Goal: Transaction & Acquisition: Obtain resource

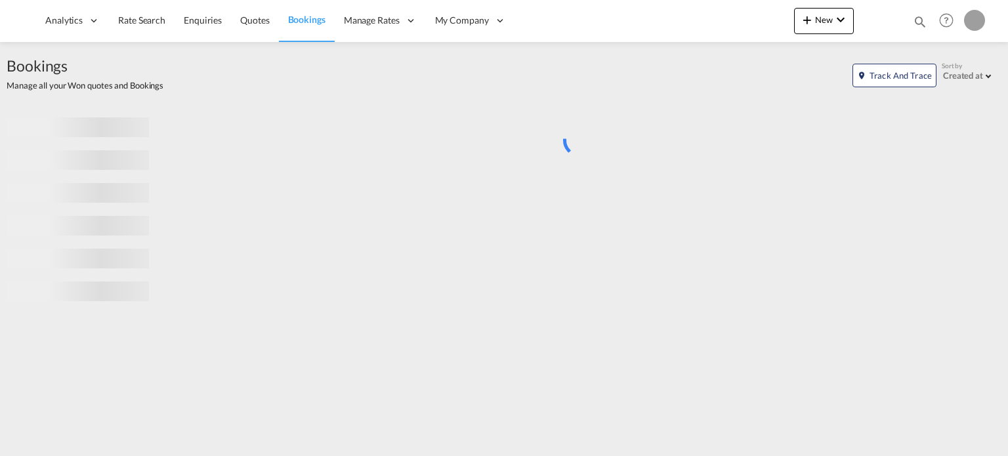
click at [916, 24] on md-icon "icon-magnify" at bounding box center [920, 21] width 14 height 14
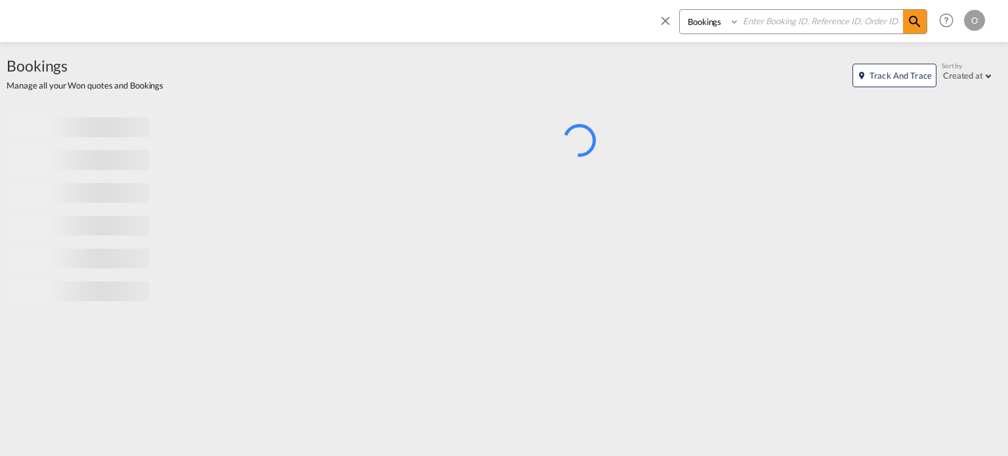
drag, startPoint x: 715, startPoint y: 18, endPoint x: 716, endPoint y: 30, distance: 11.2
click at [715, 18] on select "Bookings Quotes Enquiries" at bounding box center [711, 22] width 62 height 24
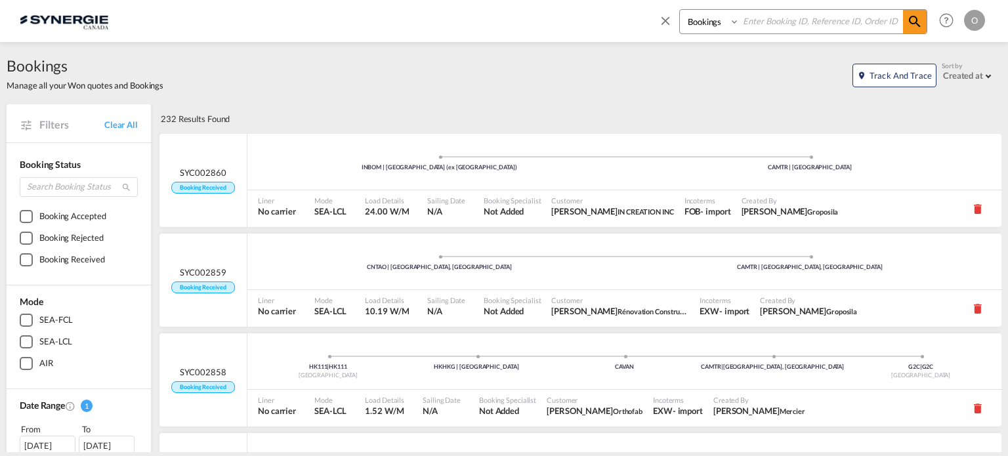
select select "Quotes"
click at [680, 10] on select "Bookings Quotes Enquiries" at bounding box center [711, 22] width 62 height 24
click at [772, 24] on input at bounding box center [821, 21] width 163 height 23
paste input "SYC000013515"
type input "SYC000013515"
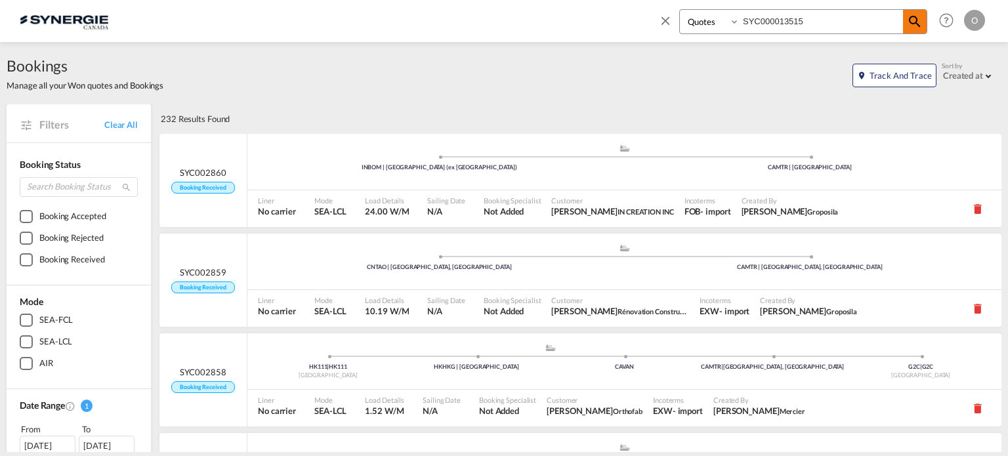
click at [918, 22] on md-icon "icon-magnify" at bounding box center [915, 22] width 16 height 16
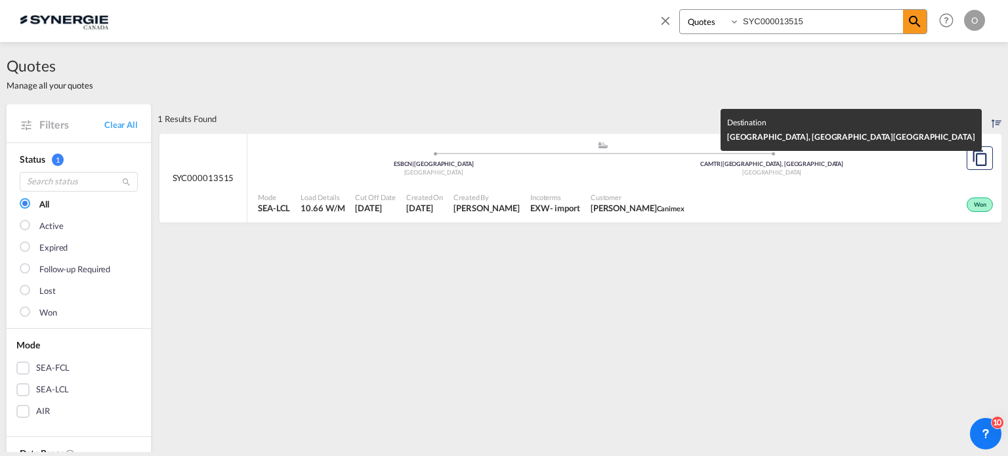
click at [742, 173] on div "[GEOGRAPHIC_DATA]" at bounding box center [772, 173] width 339 height 9
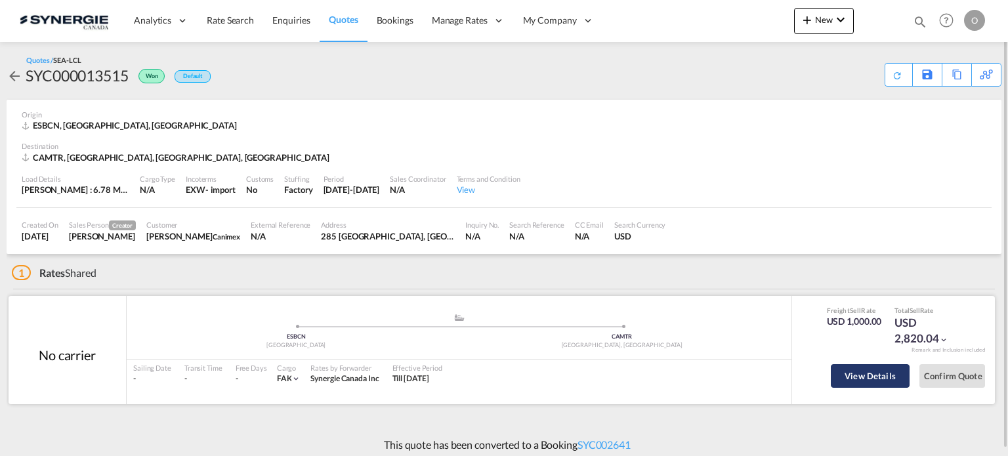
click at [868, 378] on button "View Details" at bounding box center [870, 376] width 79 height 24
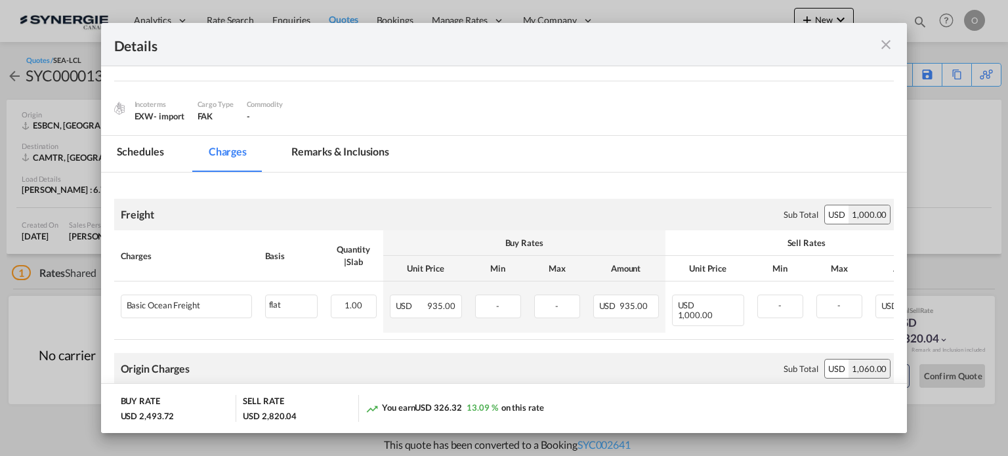
scroll to position [0, 116]
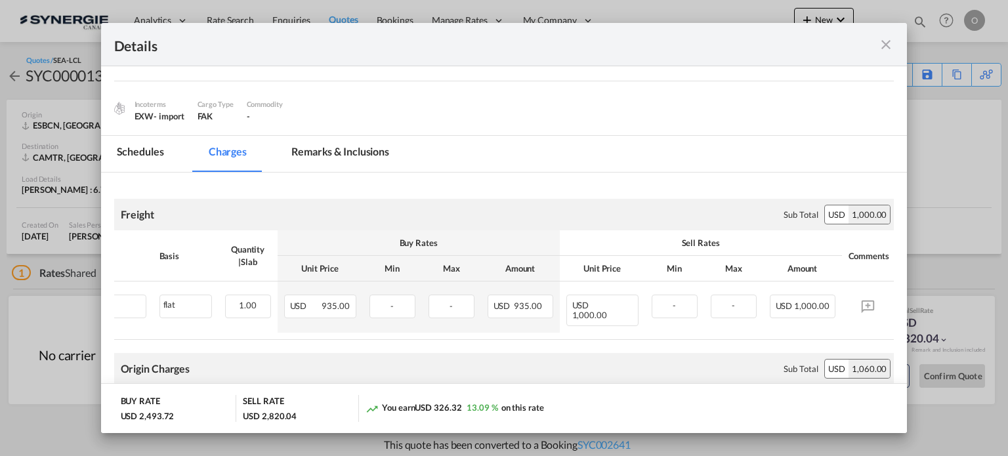
click at [884, 45] on md-icon "icon-close fg-AAA8AD m-0 cursor" at bounding box center [886, 45] width 16 height 16
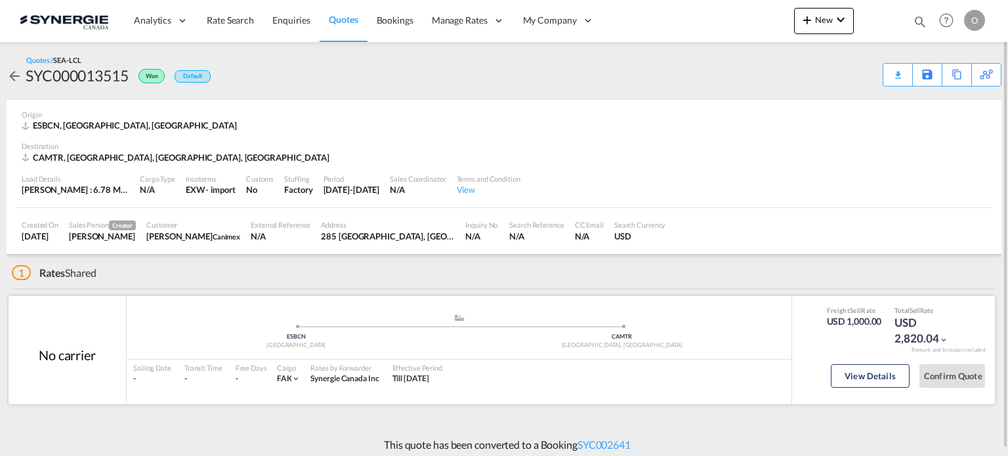
click at [648, 330] on ul ".a{fill:#aaa8ad;} .a{fill:#aaa8ad;} ESBCN Barcelona CAMTR Montreal, QC" at bounding box center [459, 329] width 652 height 7
click at [864, 374] on button "View Details" at bounding box center [870, 376] width 79 height 24
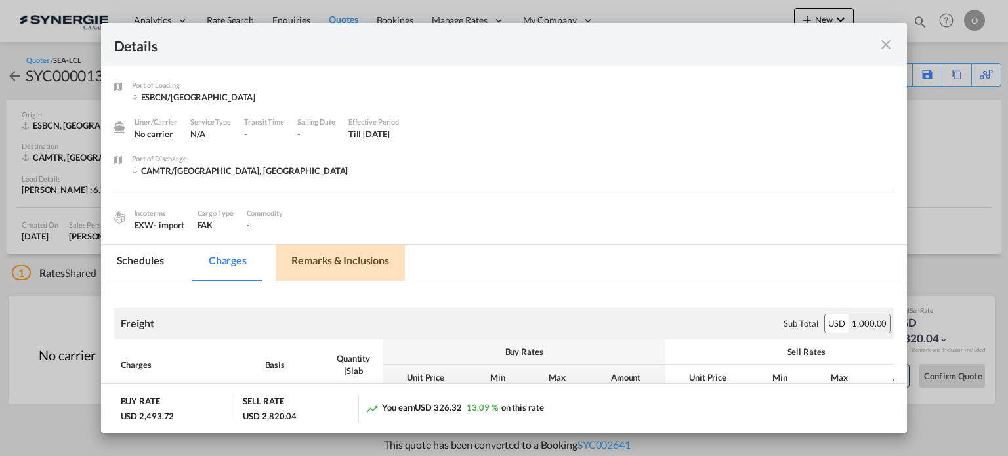
click at [372, 263] on md-tab-item "Remarks & Inclusions" at bounding box center [340, 263] width 129 height 36
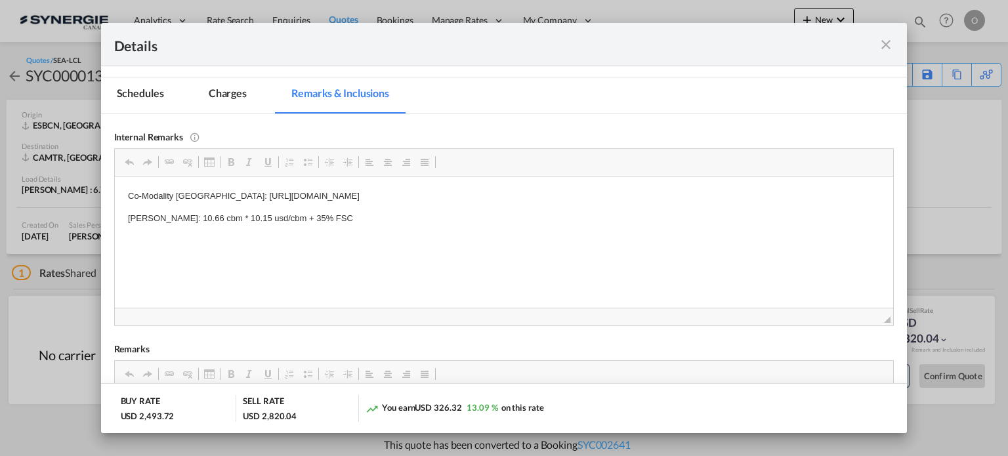
scroll to position [219, 0]
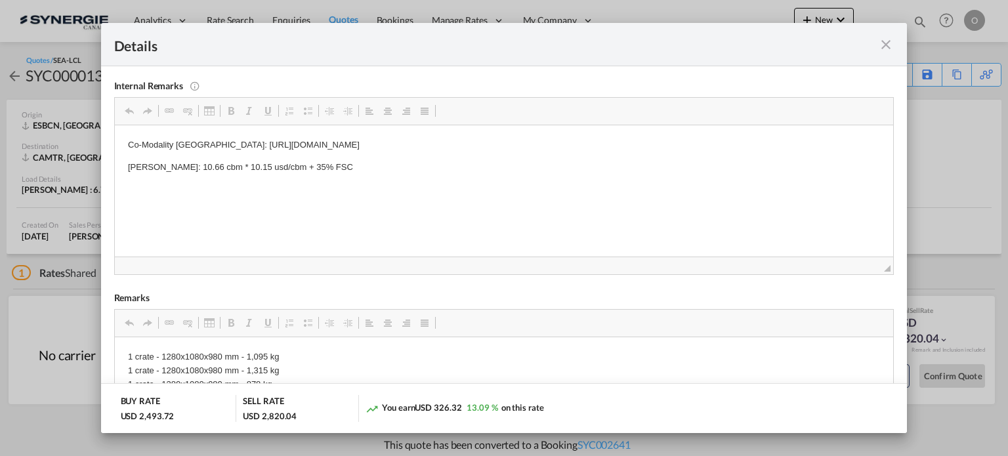
drag, startPoint x: 201, startPoint y: 140, endPoint x: 326, endPoint y: 148, distance: 124.9
drag, startPoint x: 540, startPoint y: 144, endPoint x: 202, endPoint y: 144, distance: 337.4
click at [202, 144] on p "Co-Modality spain: https://app.frontapp.com/open/cnv_pzuhahb?key=jBinZG4Al4q6yX…" at bounding box center [503, 145] width 753 height 14
click at [236, 153] on span "Copy" at bounding box center [239, 153] width 41 height 19
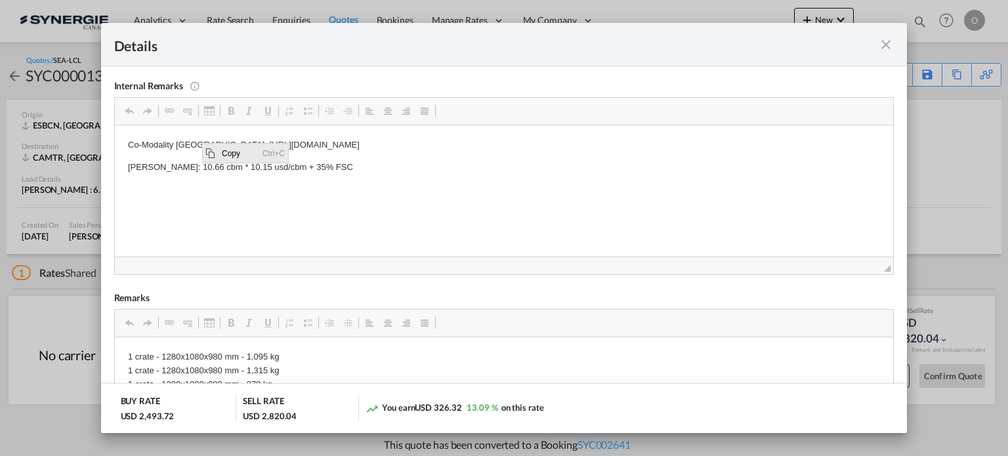
copy p "https://app.frontapp.com/open/cnv_pzuhahb?key=jBinZG4Al4q6yX5YiVeWVFaVlczF-1Mg"
click at [887, 41] on md-icon "icon-close fg-AAA8AD m-0 cursor" at bounding box center [886, 45] width 16 height 16
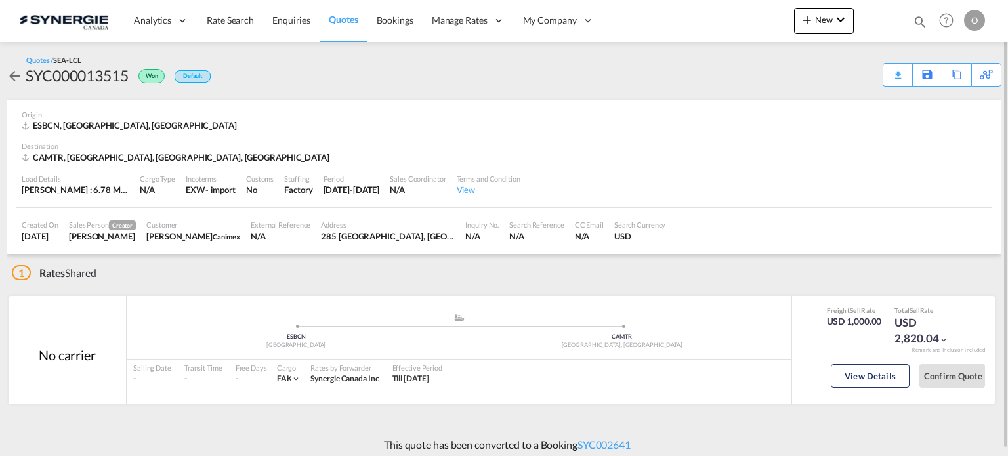
click at [919, 21] on md-icon "icon-magnify" at bounding box center [920, 21] width 14 height 14
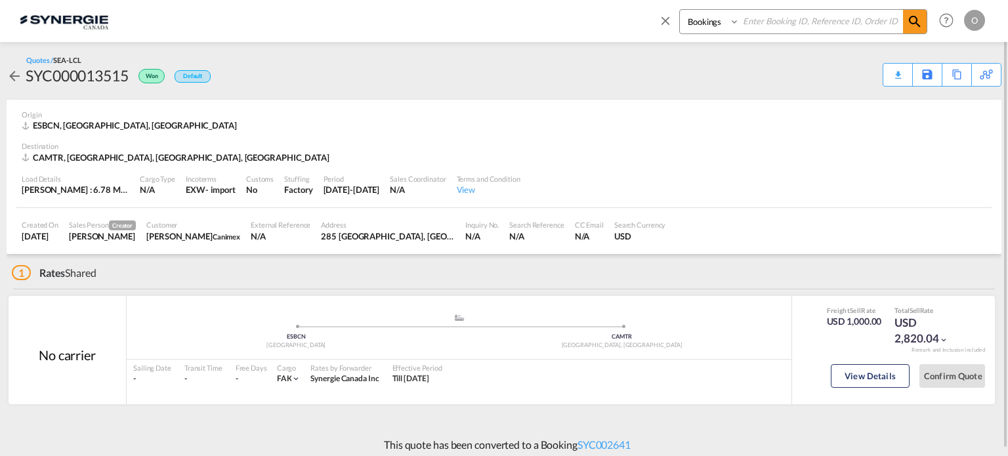
click at [825, 32] on input at bounding box center [821, 21] width 163 height 23
drag, startPoint x: 790, startPoint y: 33, endPoint x: 731, endPoint y: 22, distance: 60.6
click at [731, 22] on select "Bookings Quotes Enquiries" at bounding box center [711, 22] width 62 height 24
select select "Quotes"
click at [680, 10] on select "Bookings Quotes Enquiries" at bounding box center [711, 22] width 62 height 24
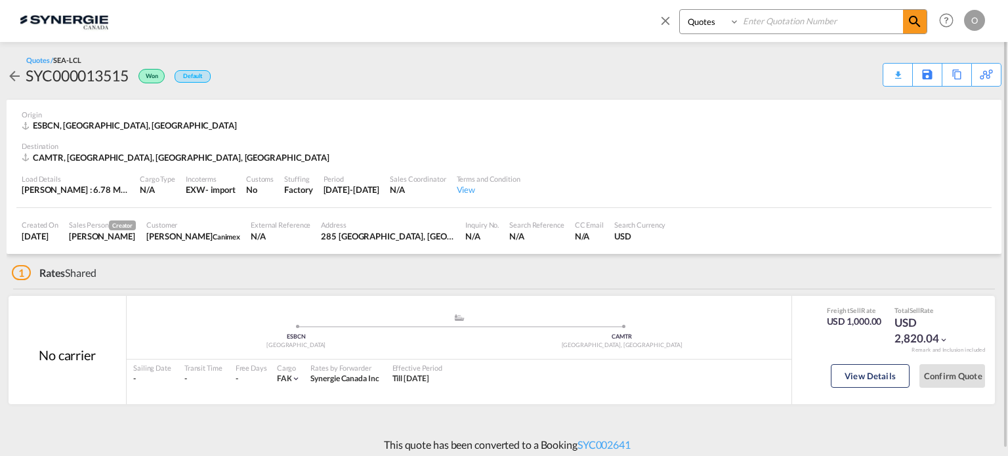
click at [756, 20] on input at bounding box center [821, 21] width 163 height 23
paste input "SYC000013515"
type input "SYC000013515"
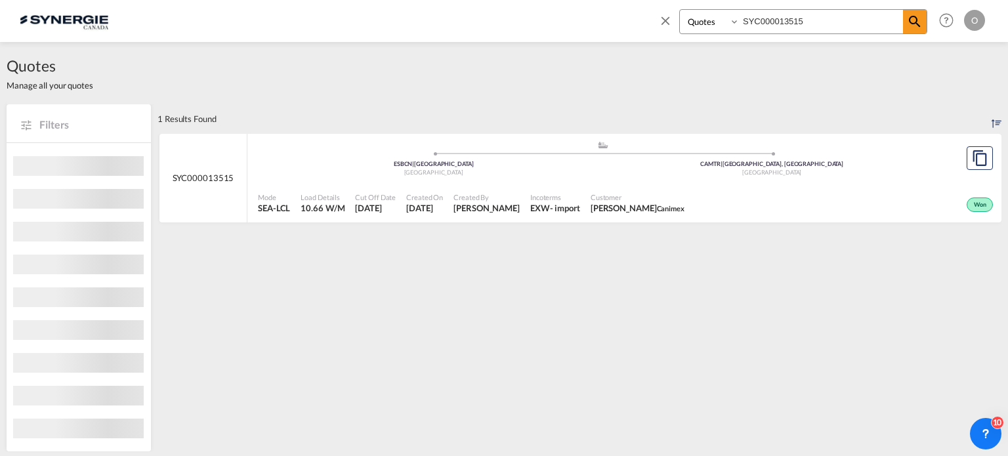
click at [462, 202] on span "Pablo Gomez Saldarriaga" at bounding box center [487, 208] width 66 height 12
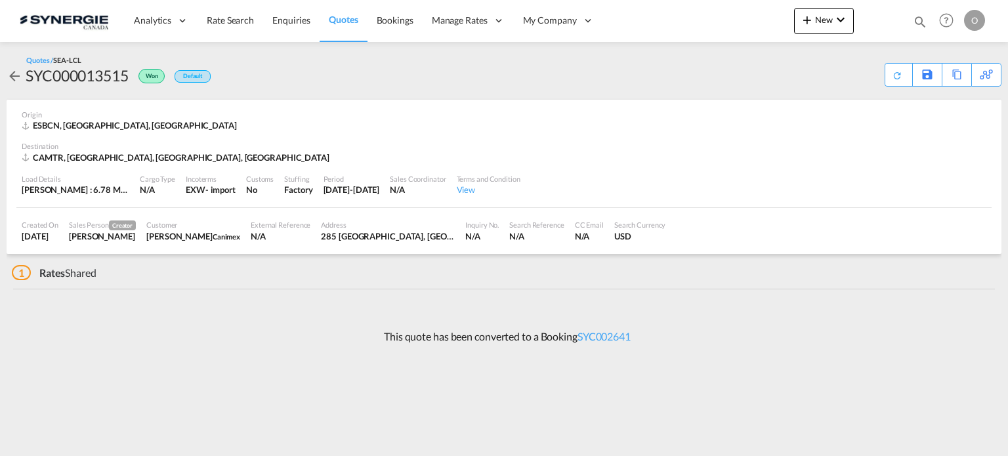
click at [922, 22] on md-icon "icon-magnify" at bounding box center [920, 21] width 14 height 14
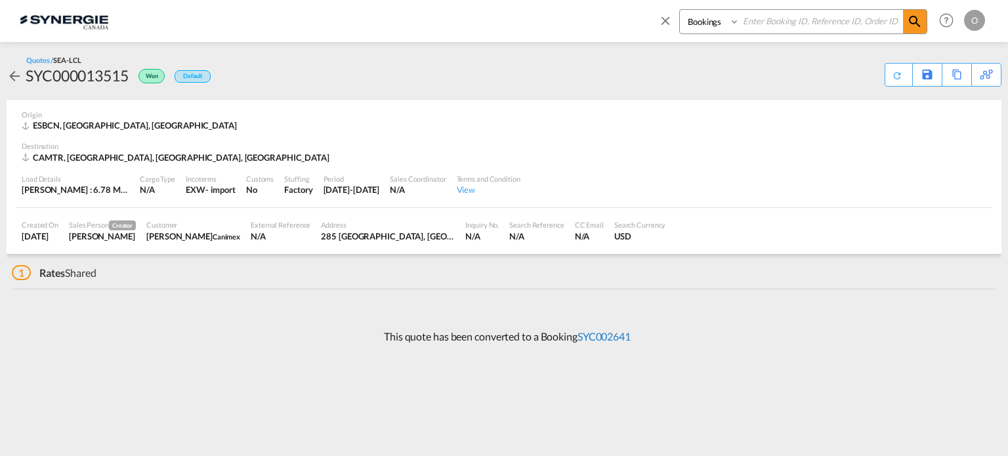
click at [599, 334] on link "SYC002641" at bounding box center [604, 336] width 53 height 12
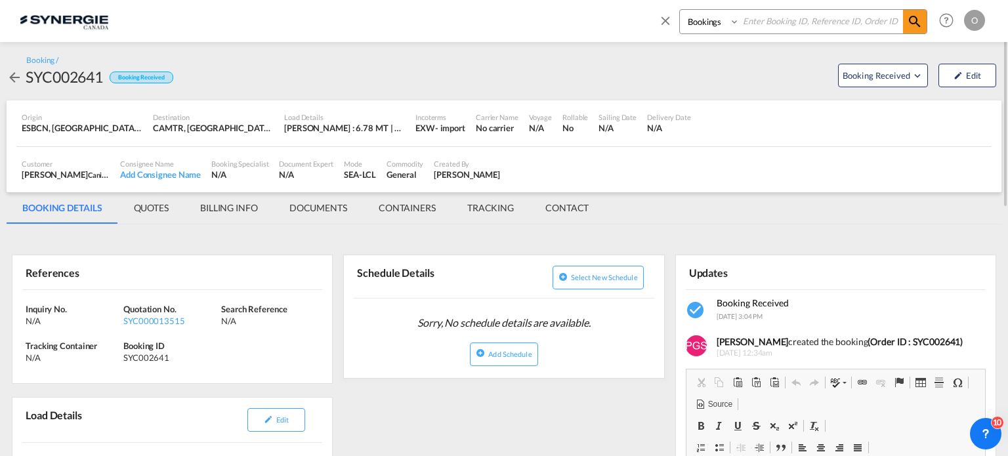
click at [148, 204] on md-tab-item "QUOTES" at bounding box center [151, 208] width 66 height 32
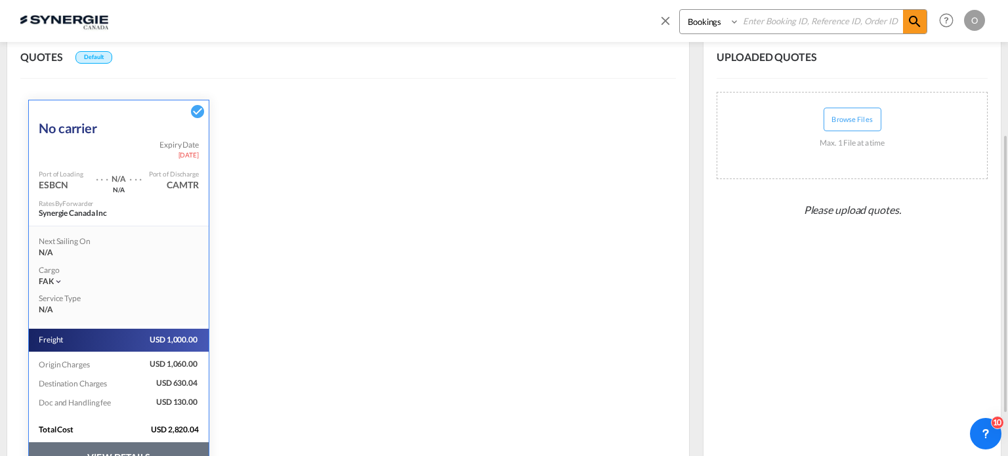
scroll to position [287, 0]
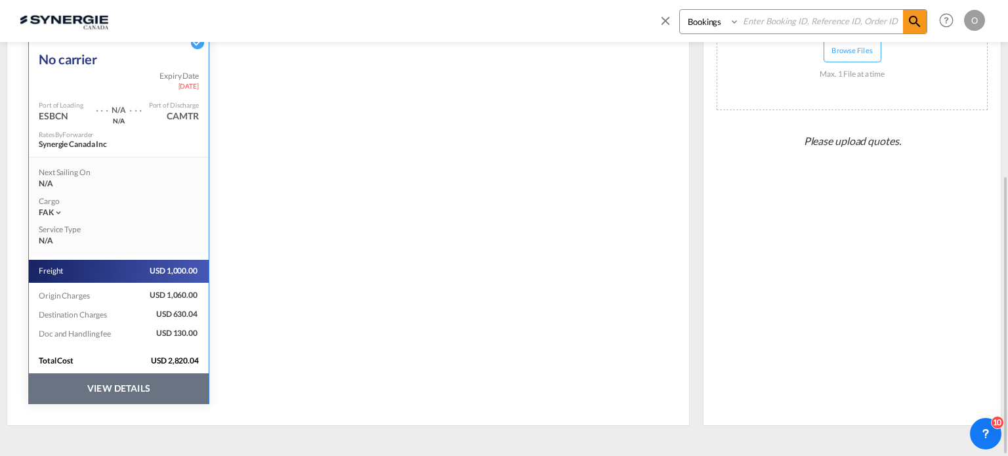
click at [129, 390] on button "VIEW DETAILS" at bounding box center [119, 388] width 180 height 30
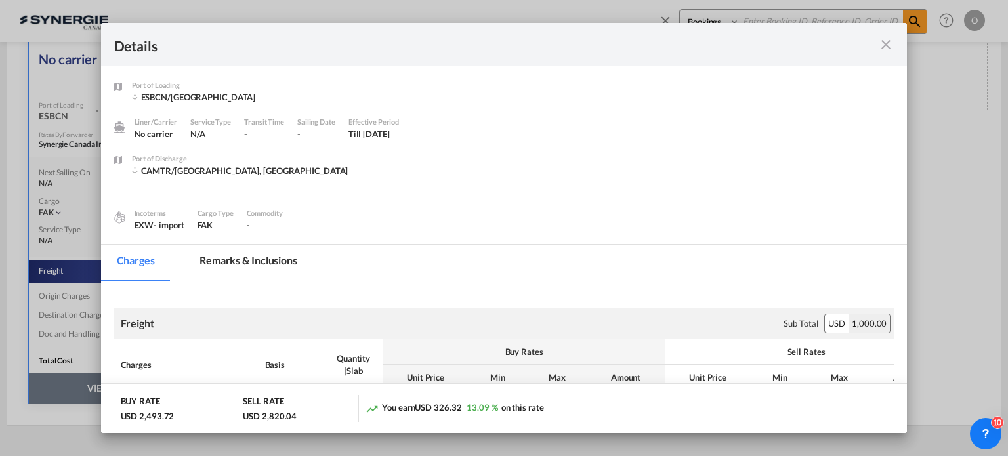
click at [883, 41] on md-icon "icon-close fg-AAA8AD m-0 cursor" at bounding box center [886, 45] width 16 height 16
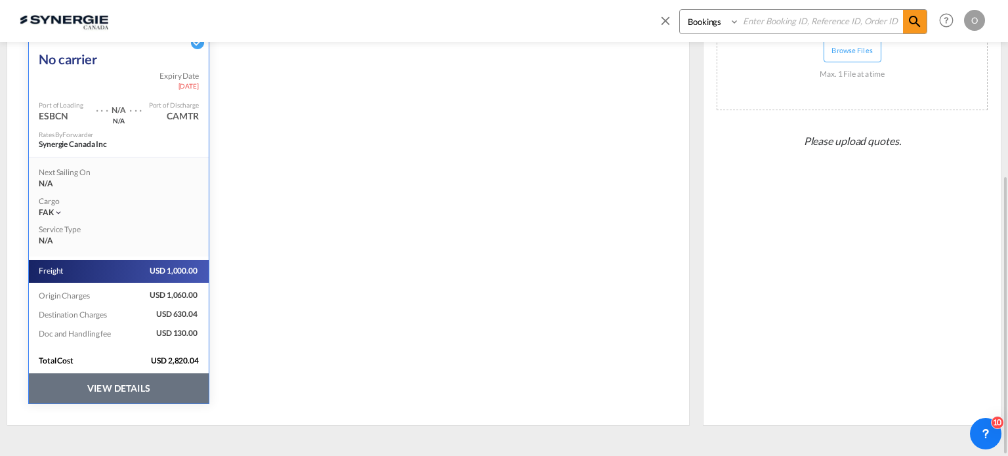
click at [136, 377] on button "VIEW DETAILS" at bounding box center [119, 388] width 180 height 30
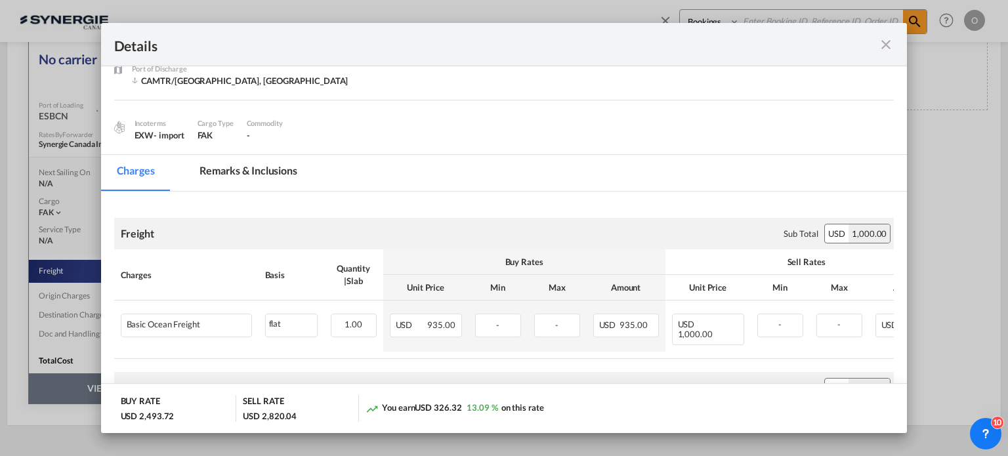
scroll to position [109, 0]
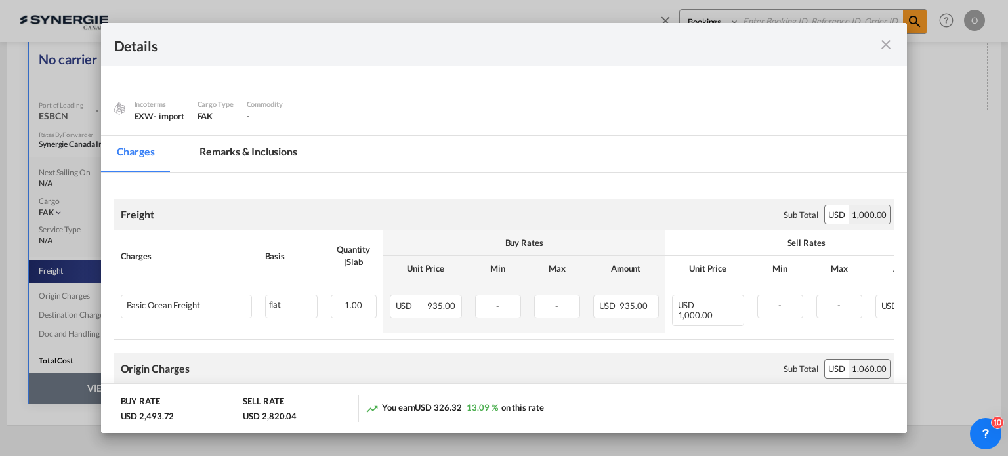
click at [288, 153] on md-tab-item "Remarks & Inclusions" at bounding box center [248, 154] width 129 height 36
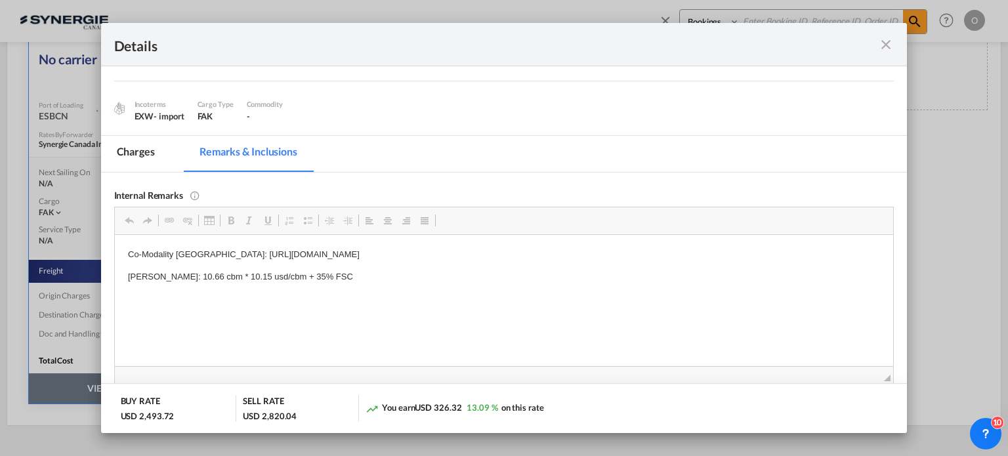
drag, startPoint x: 893, startPoint y: 41, endPoint x: 887, endPoint y: 45, distance: 7.5
click at [891, 41] on md-icon "icon-close fg-AAA8AD m-0 cursor" at bounding box center [886, 45] width 16 height 16
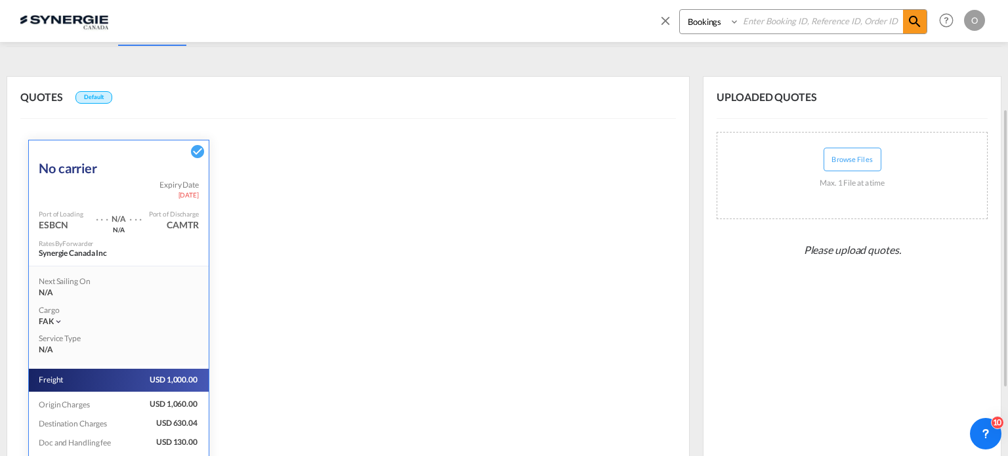
scroll to position [0, 0]
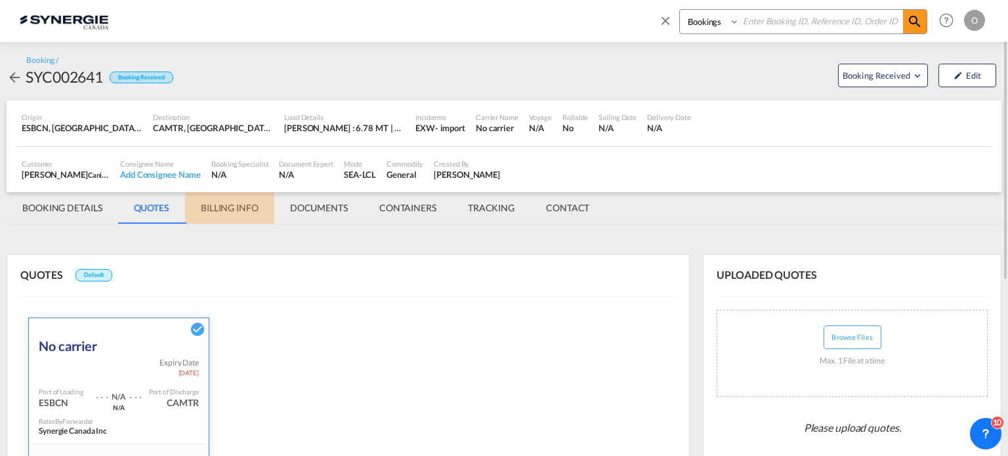
click at [218, 211] on md-tab-item "BILLING INFO" at bounding box center [229, 208] width 89 height 32
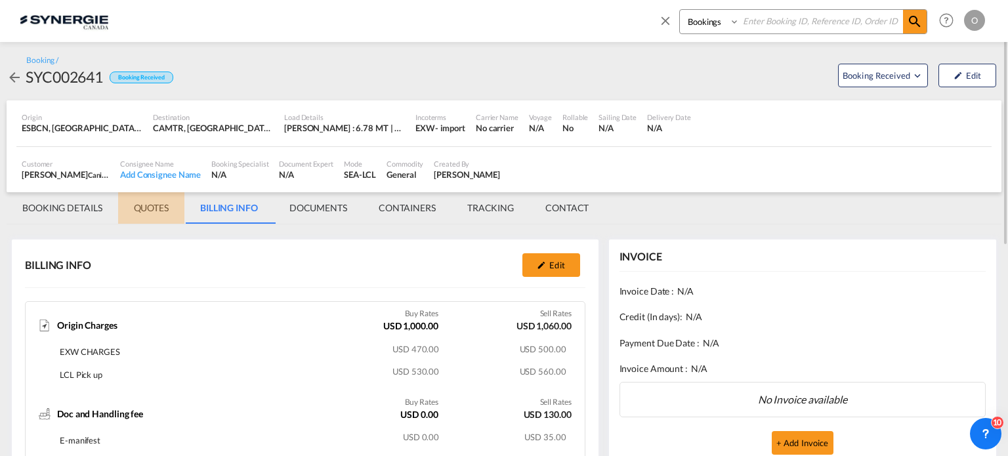
click at [163, 213] on md-tab-item "QUOTES" at bounding box center [151, 208] width 66 height 32
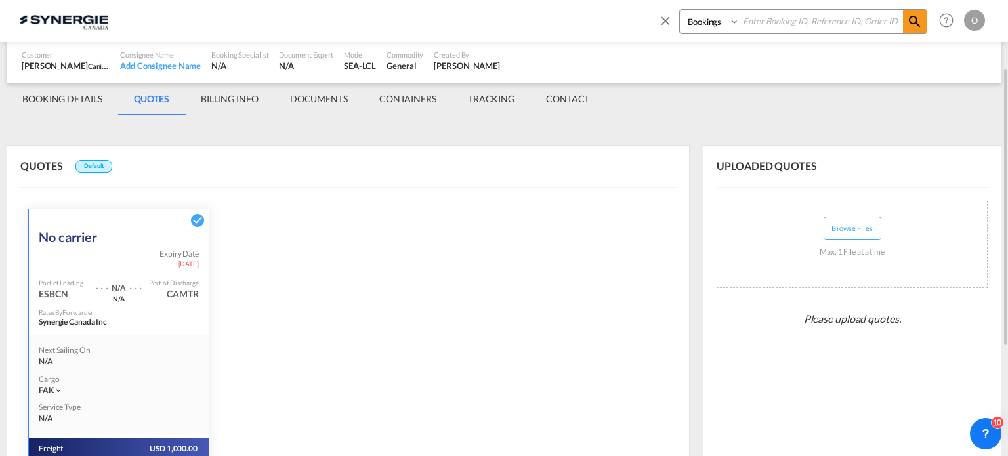
scroll to position [287, 0]
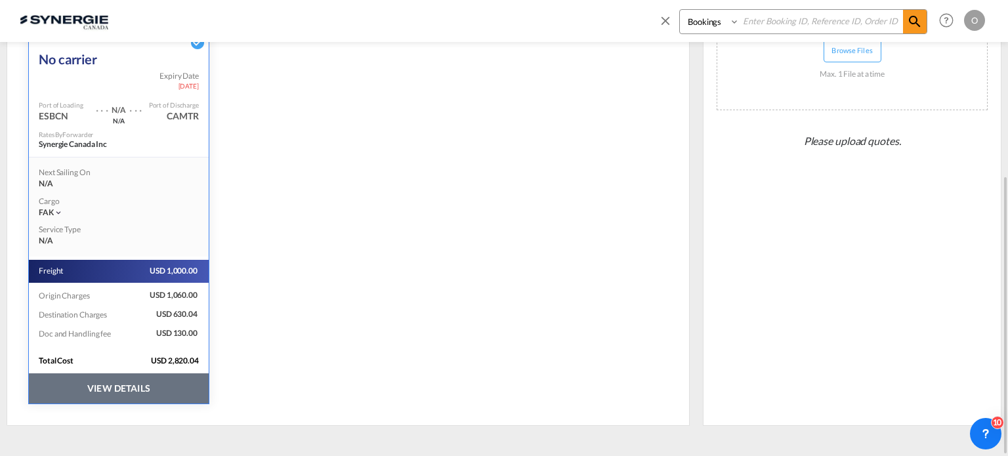
click at [145, 379] on button "VIEW DETAILS" at bounding box center [119, 388] width 180 height 30
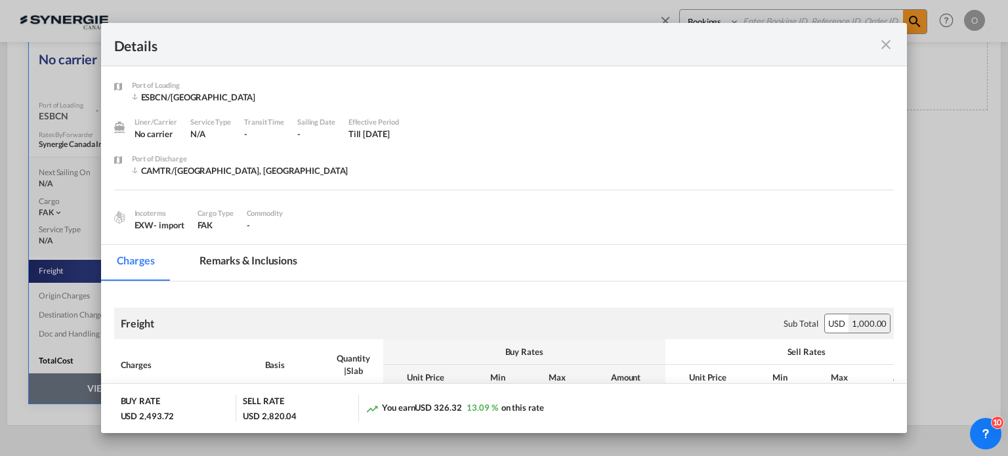
drag, startPoint x: 888, startPoint y: 41, endPoint x: 866, endPoint y: 33, distance: 23.0
click at [885, 41] on md-icon "icon-close fg-AAA8AD m-0 cursor" at bounding box center [886, 45] width 16 height 16
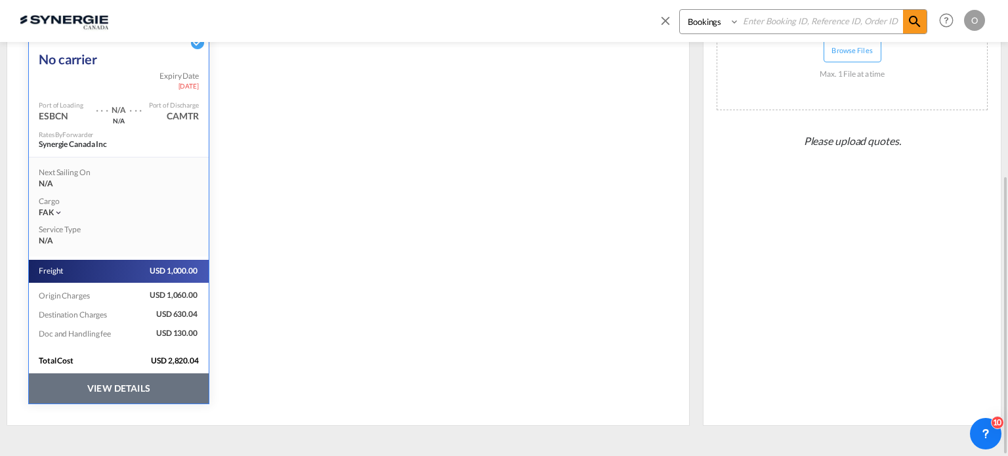
drag, startPoint x: 832, startPoint y: 20, endPoint x: 705, endPoint y: 20, distance: 127.3
click at [705, 20] on select "Bookings Quotes Enquiries" at bounding box center [711, 22] width 62 height 24
click at [704, 22] on select "Bookings Quotes Enquiries" at bounding box center [711, 22] width 62 height 24
select select "Quotes"
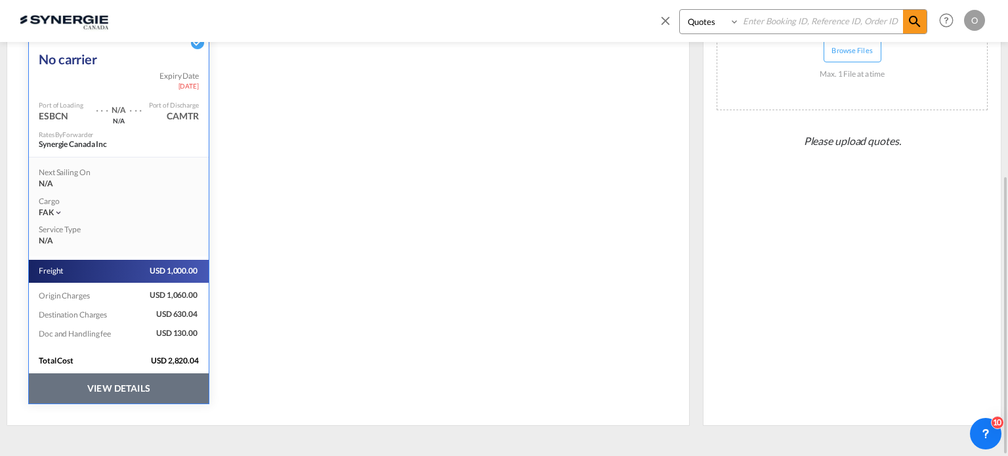
click at [680, 10] on select "Bookings Quotes Enquiries" at bounding box center [711, 22] width 62 height 24
click at [754, 20] on input at bounding box center [821, 21] width 163 height 23
paste input "SYC000013515"
type input "SYC000013515"
click at [911, 23] on md-icon "icon-magnify" at bounding box center [915, 22] width 16 height 16
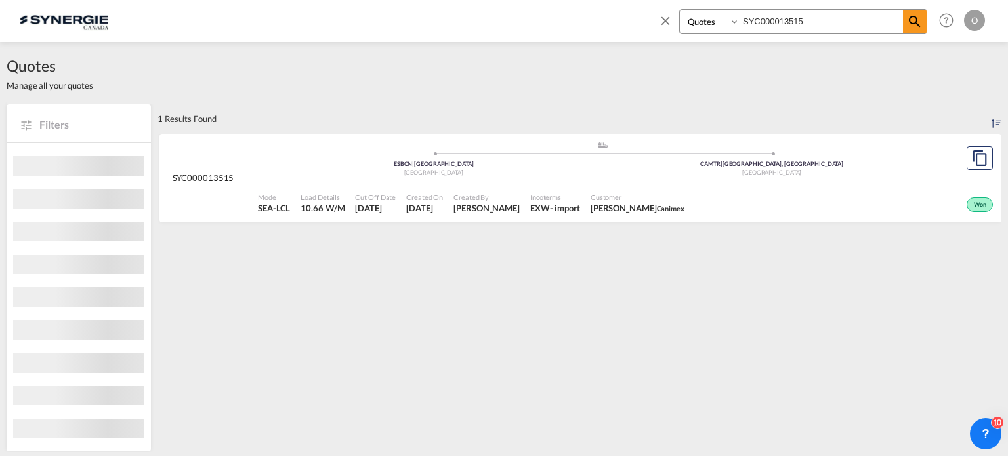
click at [628, 190] on div "Customer JOSEE LEMAIRE Canimex" at bounding box center [637, 203] width 104 height 33
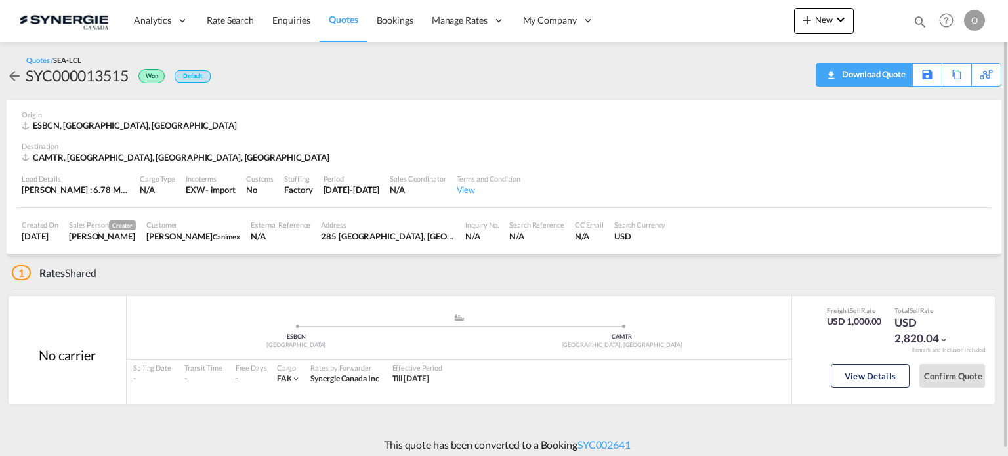
click at [887, 78] on div "Download Quote" at bounding box center [872, 74] width 67 height 21
click at [918, 28] on md-icon "icon-magnify" at bounding box center [920, 21] width 14 height 14
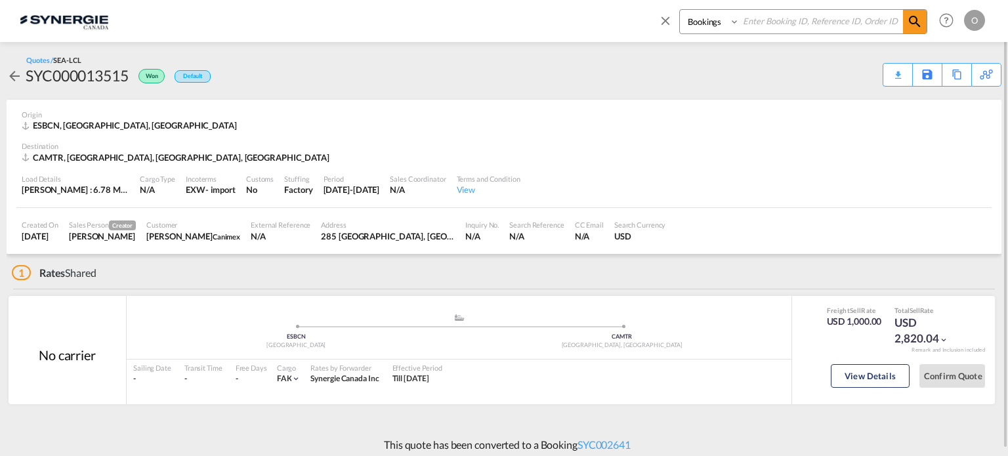
drag, startPoint x: 719, startPoint y: 22, endPoint x: 725, endPoint y: 32, distance: 11.2
click at [719, 22] on select "Bookings Quotes Enquiries" at bounding box center [711, 22] width 62 height 24
select select "Quotes"
click at [680, 10] on select "Bookings Quotes Enquiries" at bounding box center [711, 22] width 62 height 24
paste input "SYC000014034"
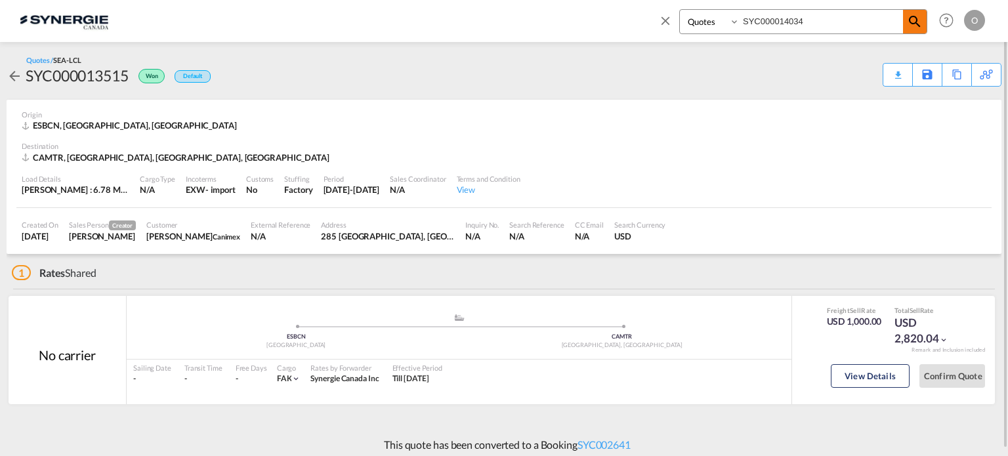
type input "SYC000014034"
click at [914, 26] on md-icon "icon-magnify" at bounding box center [915, 22] width 16 height 16
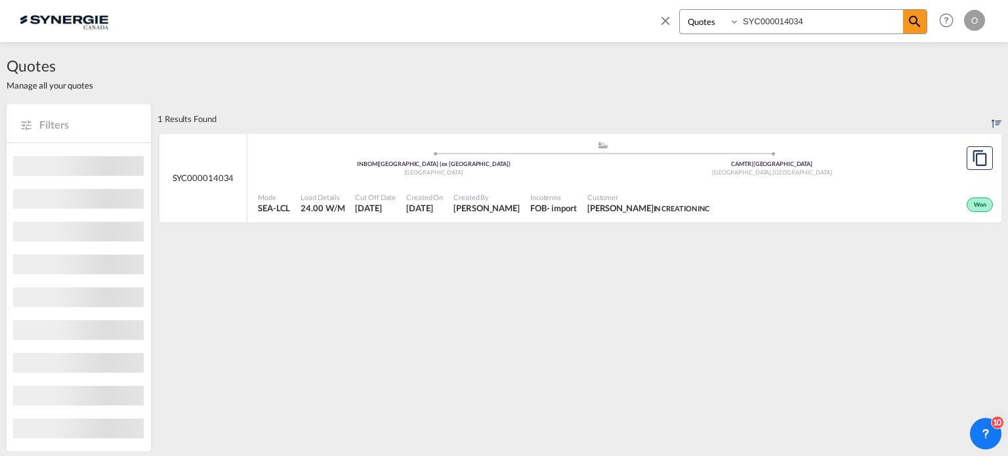
click at [774, 199] on div "Won" at bounding box center [856, 203] width 282 height 33
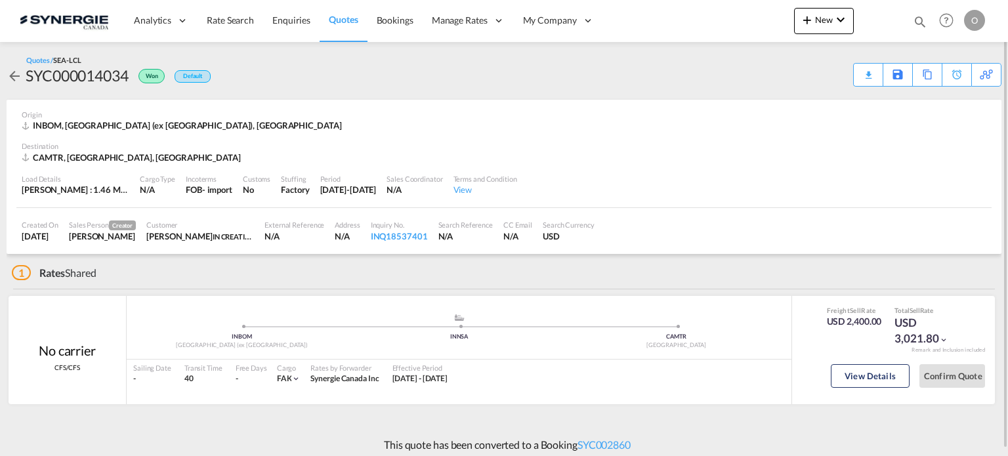
click at [922, 19] on md-icon "icon-magnify" at bounding box center [920, 21] width 14 height 14
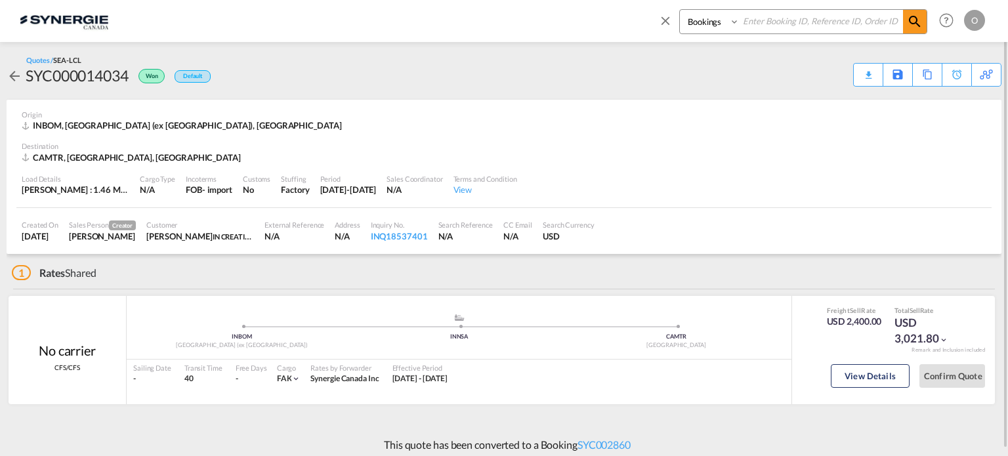
click at [710, 26] on select "Bookings Quotes Enquiries" at bounding box center [711, 22] width 62 height 24
select select "Quotes"
click at [680, 10] on select "Bookings Quotes Enquiries" at bounding box center [711, 22] width 62 height 24
paste input "SYC000013134"
type input "SYC000013134"
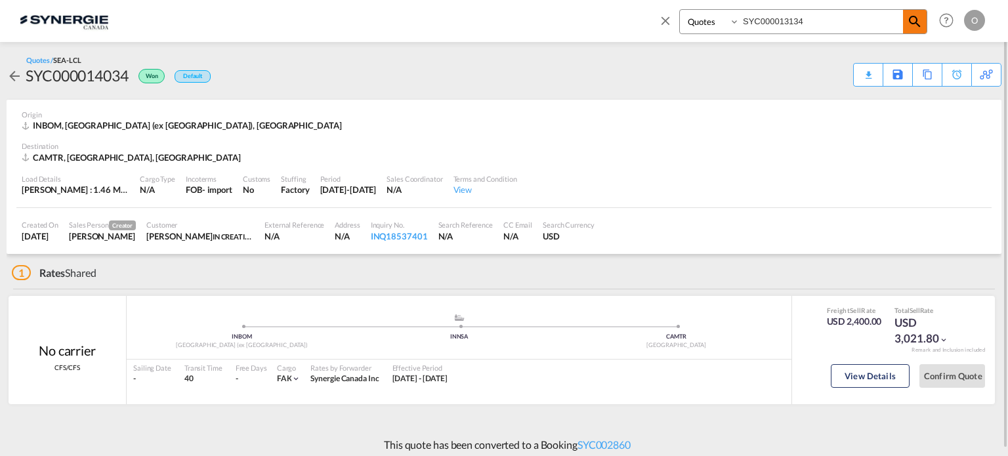
click at [912, 17] on md-icon "icon-magnify" at bounding box center [915, 22] width 16 height 16
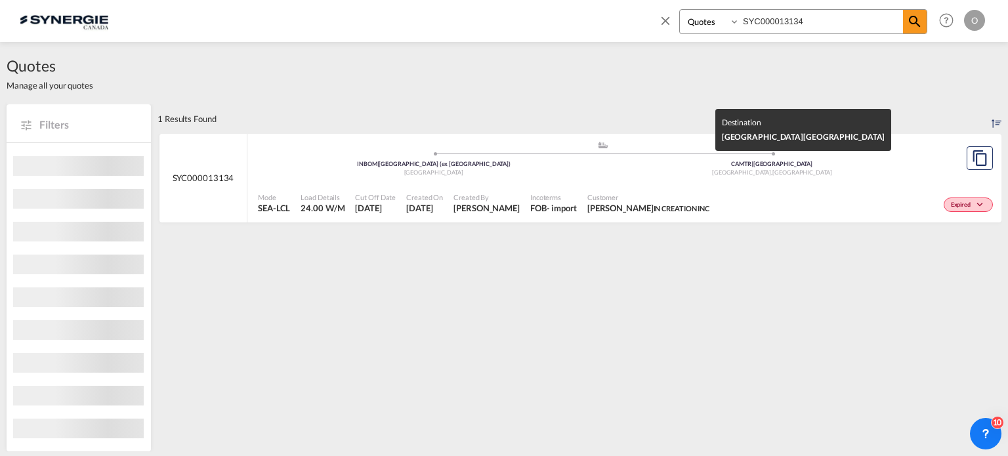
click at [744, 170] on div "[GEOGRAPHIC_DATA] , [GEOGRAPHIC_DATA]" at bounding box center [772, 173] width 339 height 9
